Goal: Navigation & Orientation: Find specific page/section

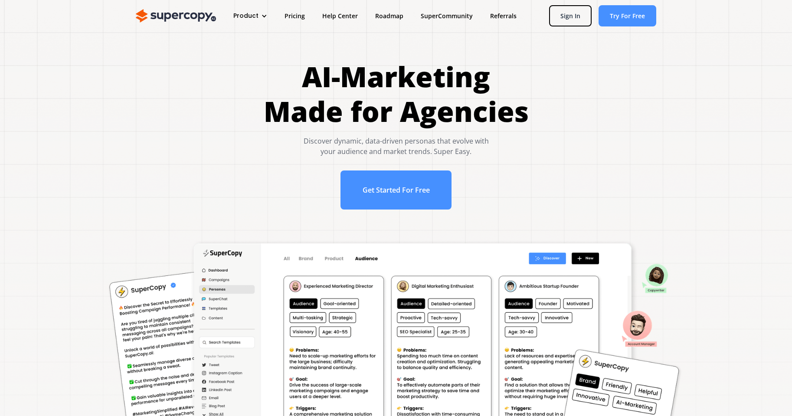
click at [567, 89] on div "AI-Marketing Made for Agencies Discover dynamic, data-driven personas that evol…" at bounding box center [395, 138] width 757 height 159
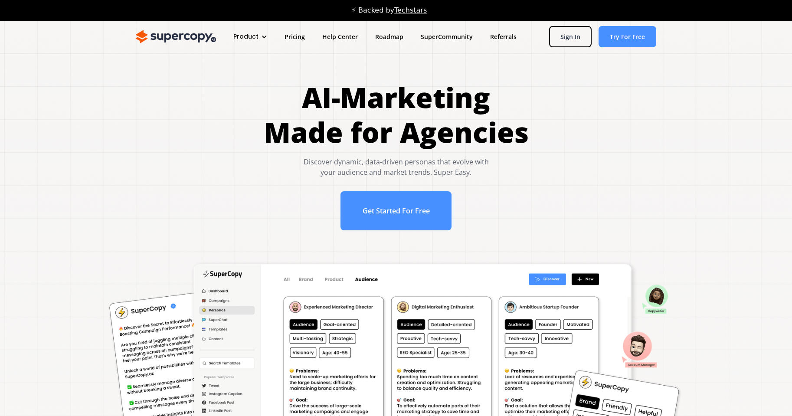
click at [517, 122] on h1 "AI-Marketing Made for Agencies" at bounding box center [396, 114] width 265 height 69
click at [565, 37] on link "Sign In" at bounding box center [570, 36] width 42 height 21
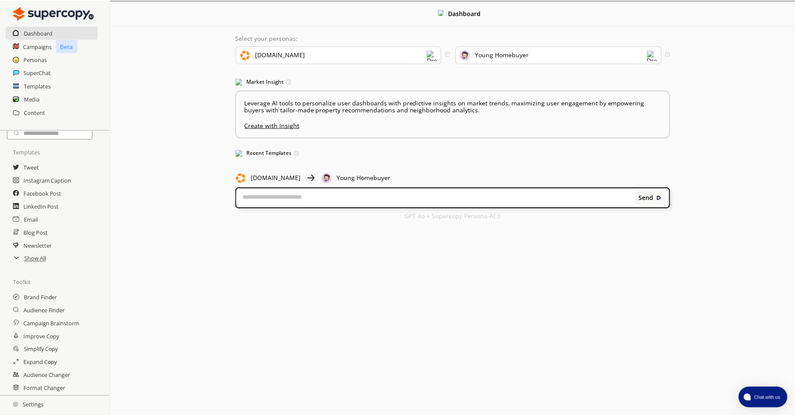
scroll to position [31, 0]
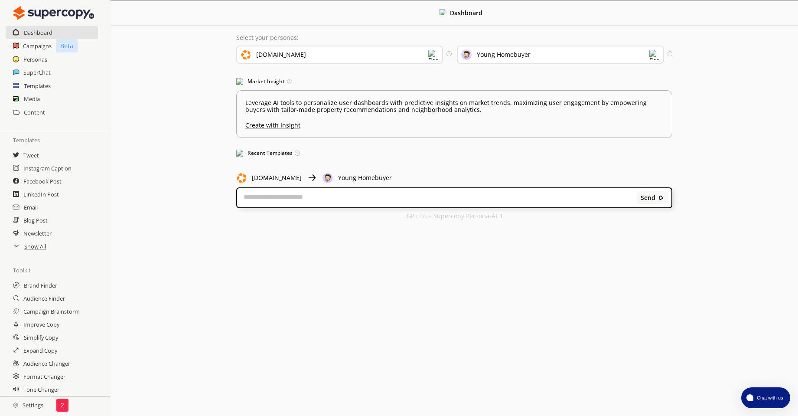
click at [31, 407] on h2 "Settings" at bounding box center [28, 404] width 56 height 17
